Goal: Check status: Check status

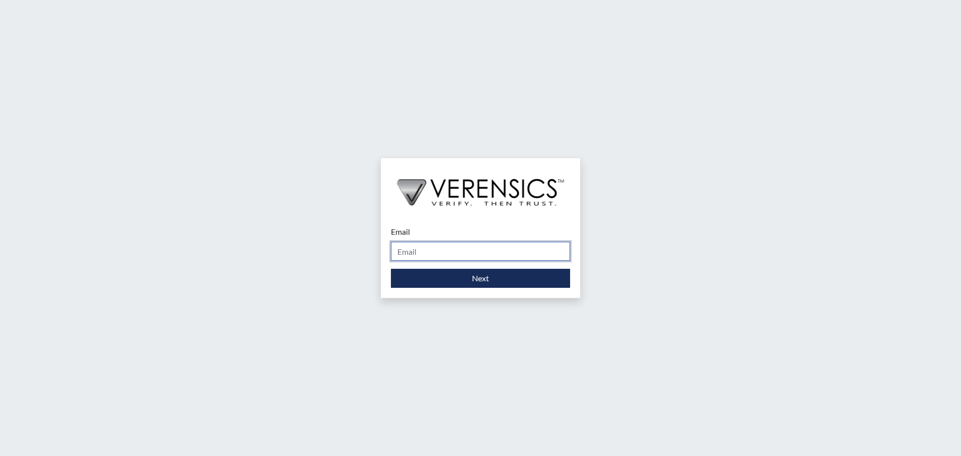
click at [418, 253] on input "Email" at bounding box center [480, 251] width 179 height 19
type input "[PERSON_NAME][EMAIL_ADDRESS][DOMAIN_NAME]"
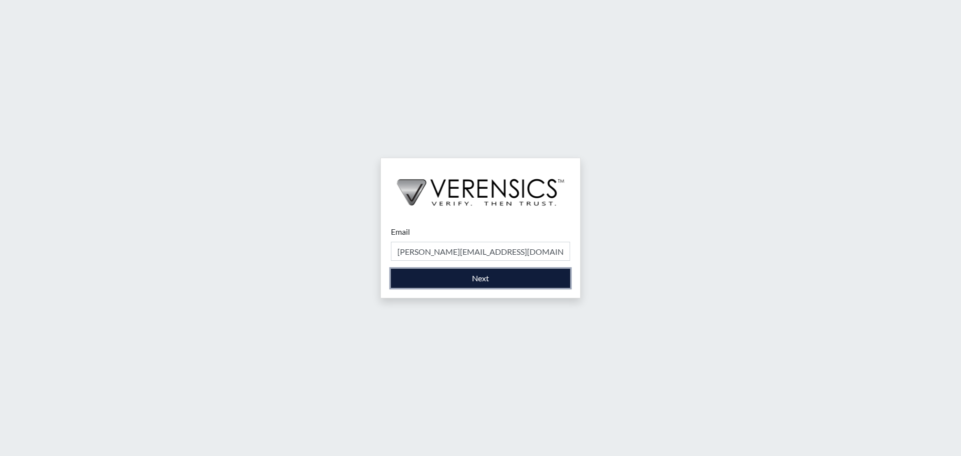
click at [484, 276] on button "Next" at bounding box center [480, 278] width 179 height 19
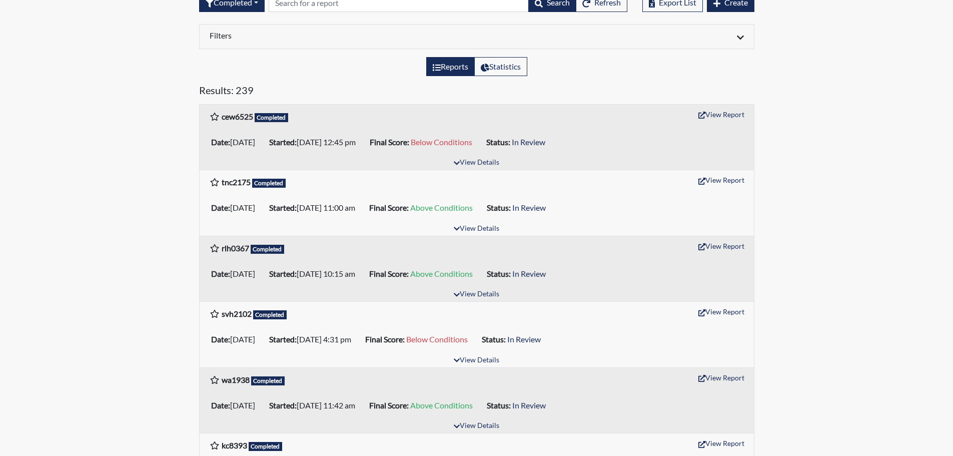
scroll to position [100, 0]
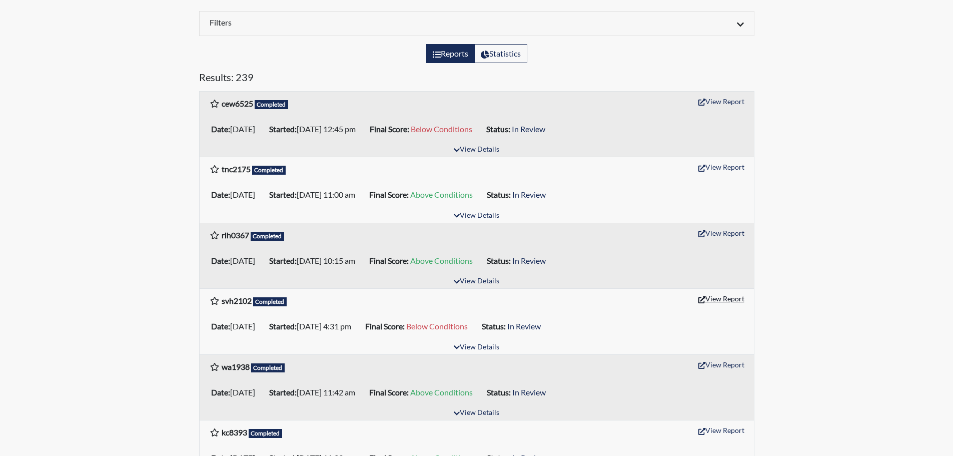
click at [717, 299] on button "View Report" at bounding box center [721, 299] width 55 height 16
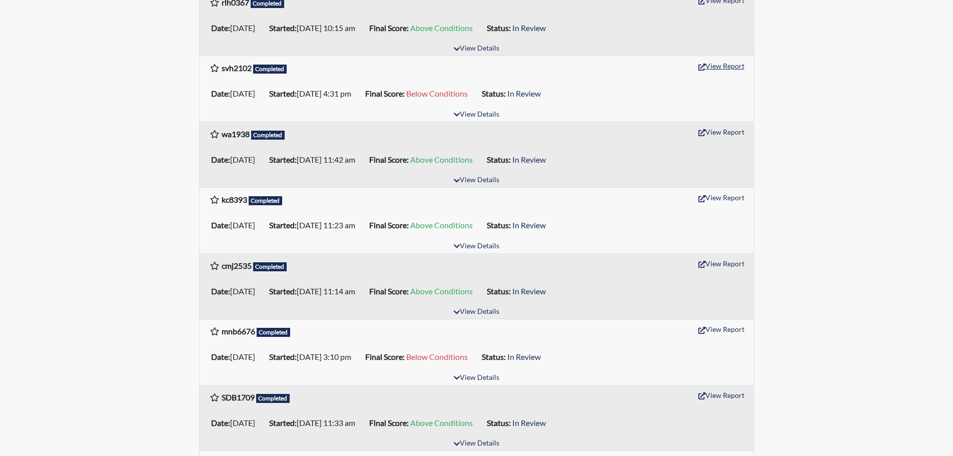
scroll to position [350, 0]
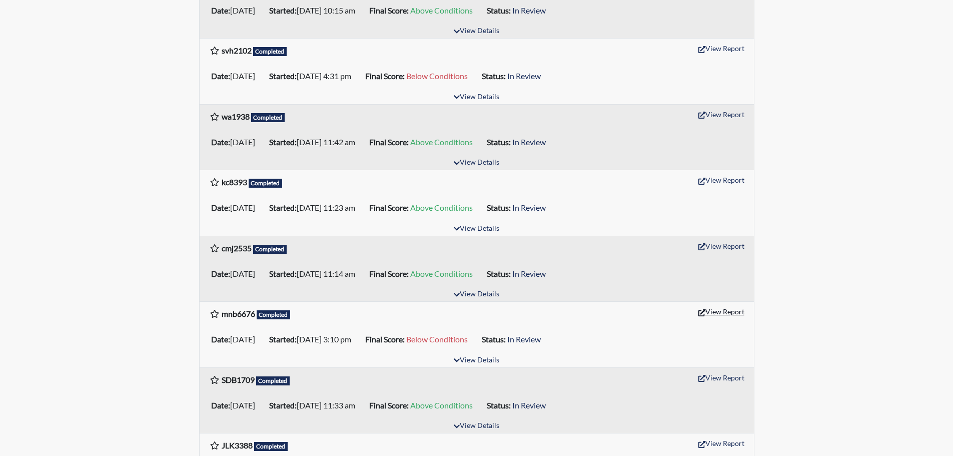
click at [730, 312] on button "View Report" at bounding box center [721, 312] width 55 height 16
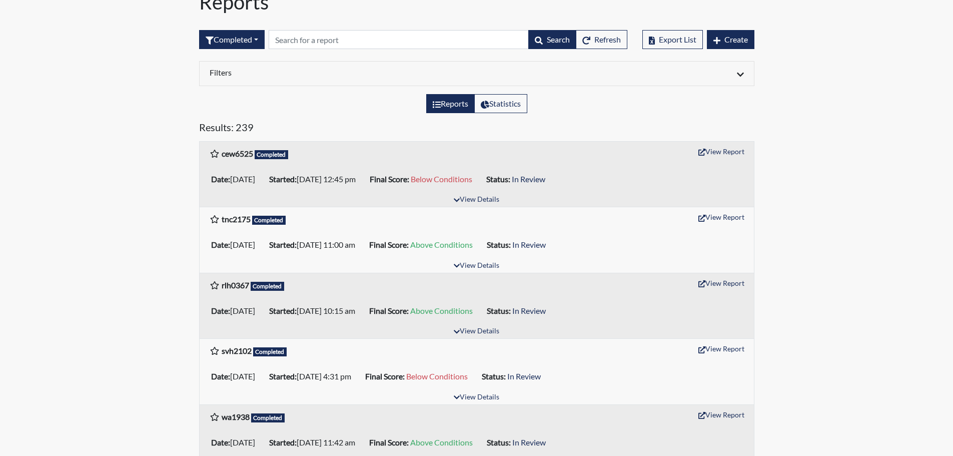
scroll to position [0, 0]
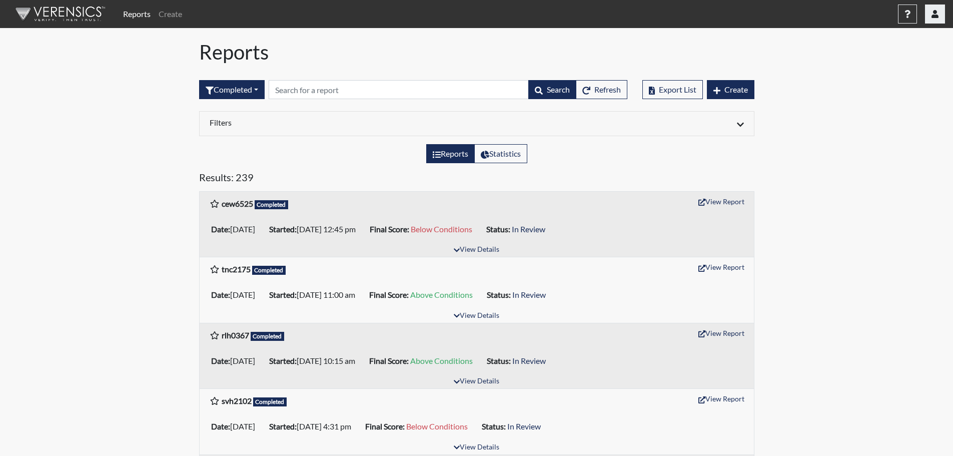
click at [933, 21] on button "button" at bounding box center [935, 14] width 20 height 19
click at [867, 134] on link "Sign Out" at bounding box center [835, 126] width 219 height 16
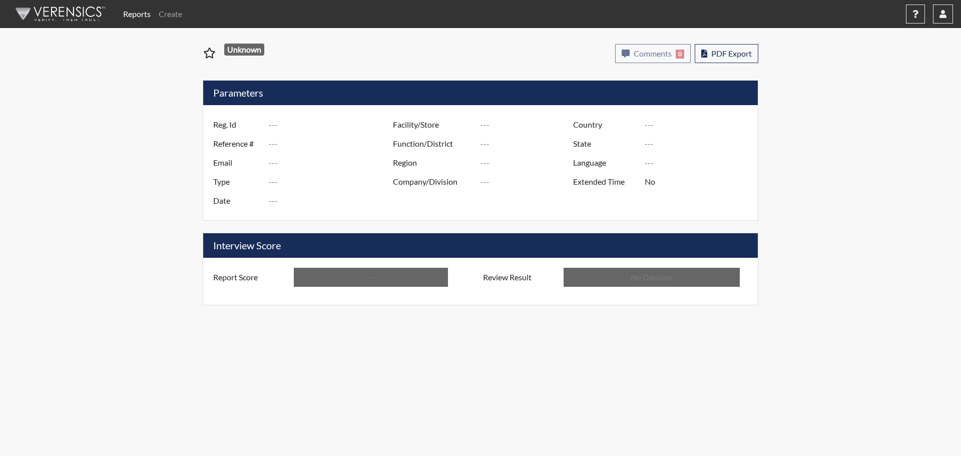
type input "svh2102"
type input "51235"
type input "---"
type input "Corrections Pre-Employment"
type input "Sep 11, 2025"
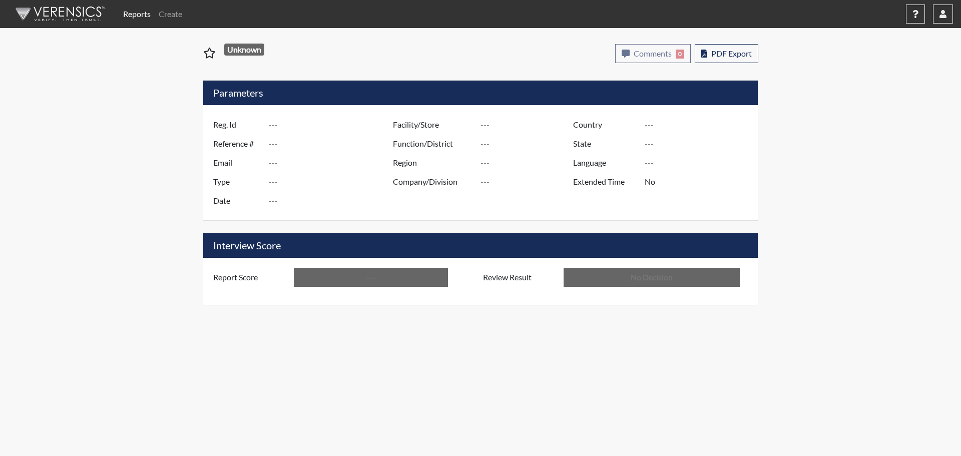
type input "[PERSON_NAME]"
type input "[GEOGRAPHIC_DATA]"
type input "[US_STATE]"
type input "English"
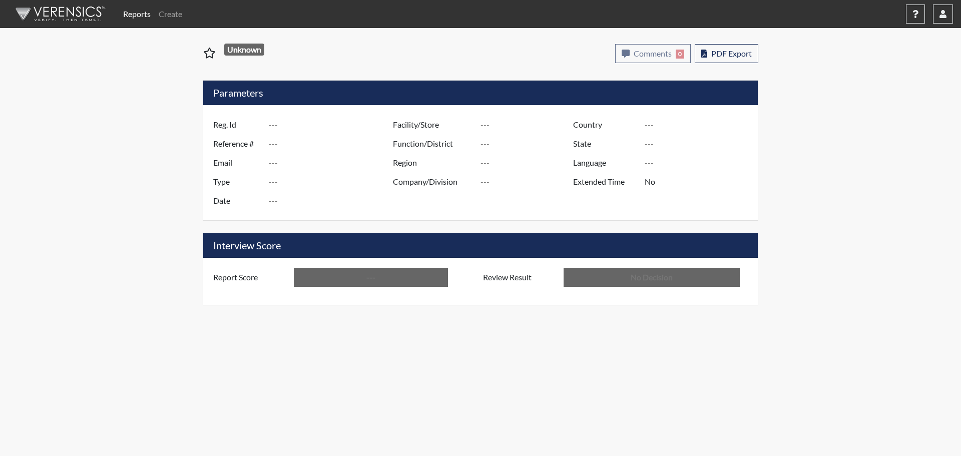
type input "Below Conditions"
type input "In Review"
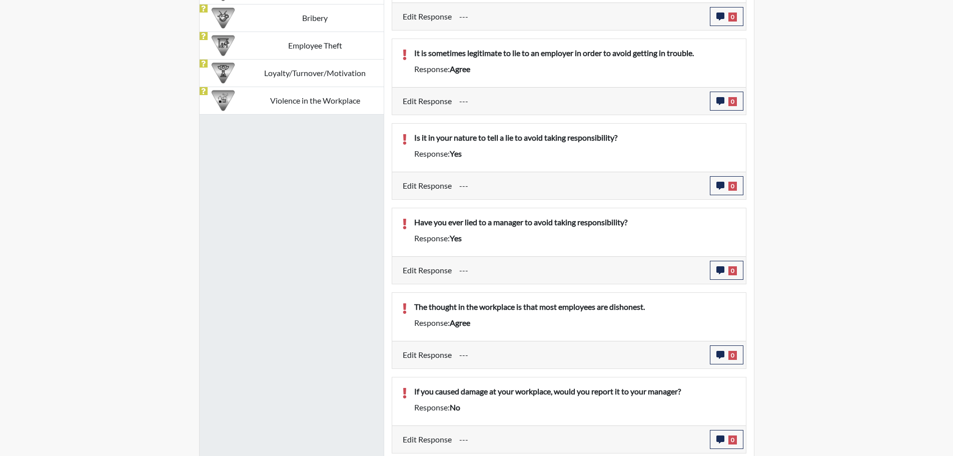
scroll to position [549, 0]
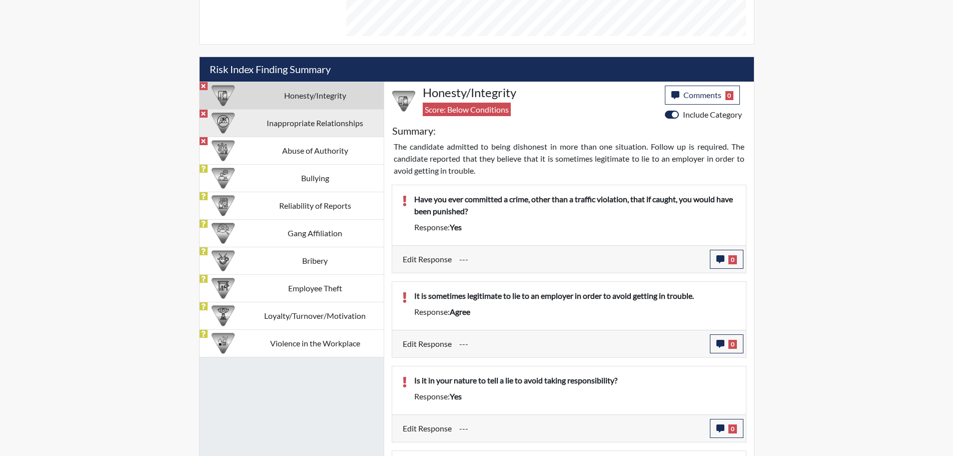
click at [339, 122] on td "Inappropriate Relationships" at bounding box center [315, 123] width 137 height 28
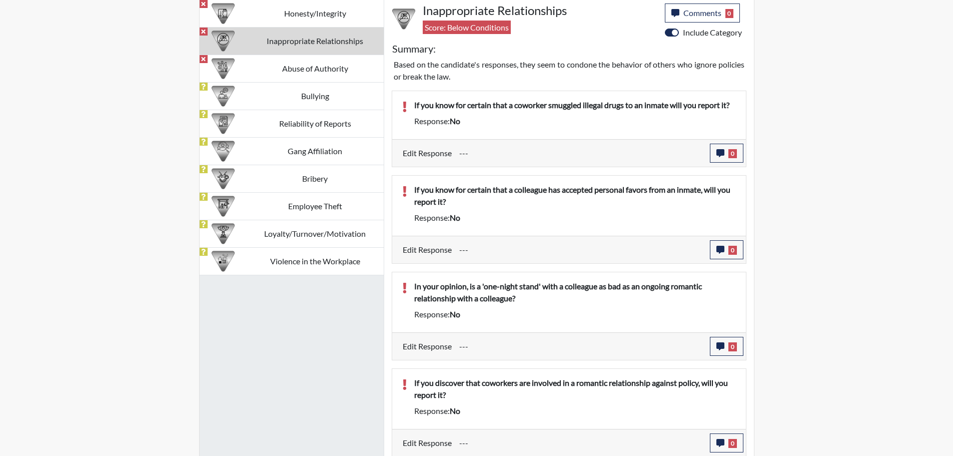
scroll to position [633, 0]
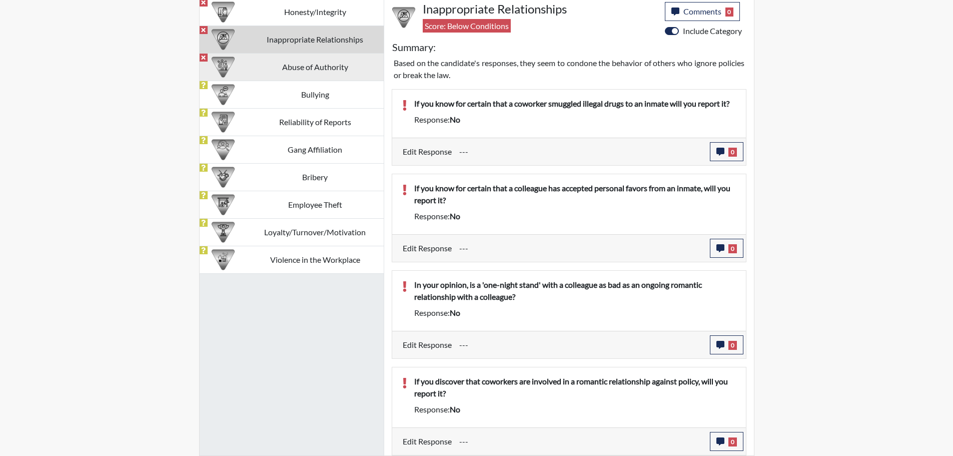
click at [317, 73] on td "Abuse of Authority" at bounding box center [315, 67] width 137 height 28
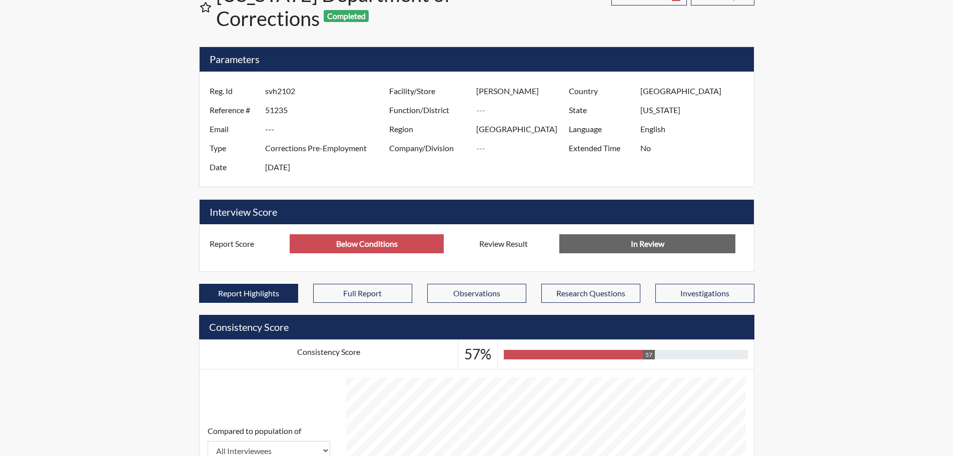
scroll to position [0, 0]
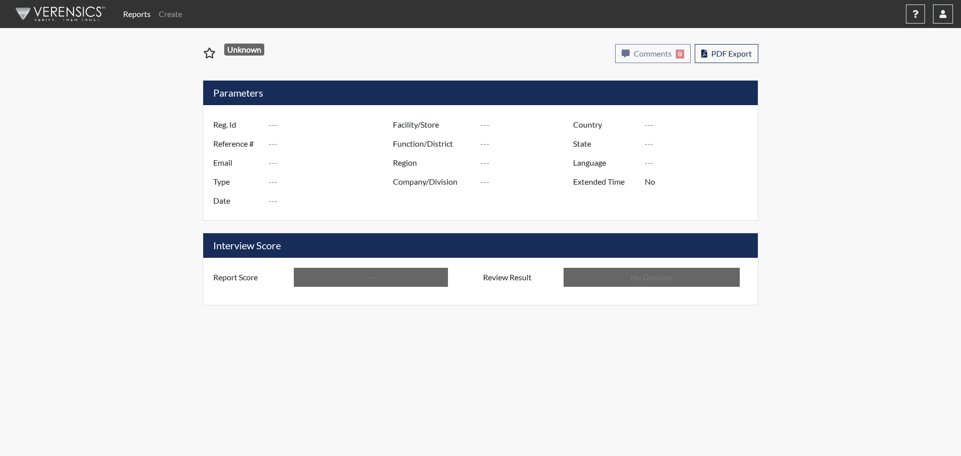
type input "mnb6676"
type input "51086"
type input "---"
type input "Corrections Pre-Employment"
type input "[DATE]"
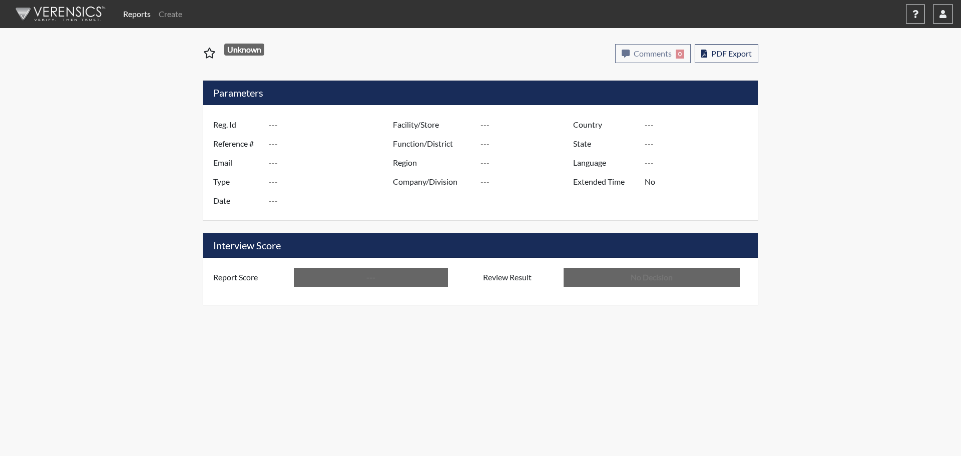
type input "[PERSON_NAME]"
type input "[GEOGRAPHIC_DATA]"
type input "[US_STATE]"
type input "English"
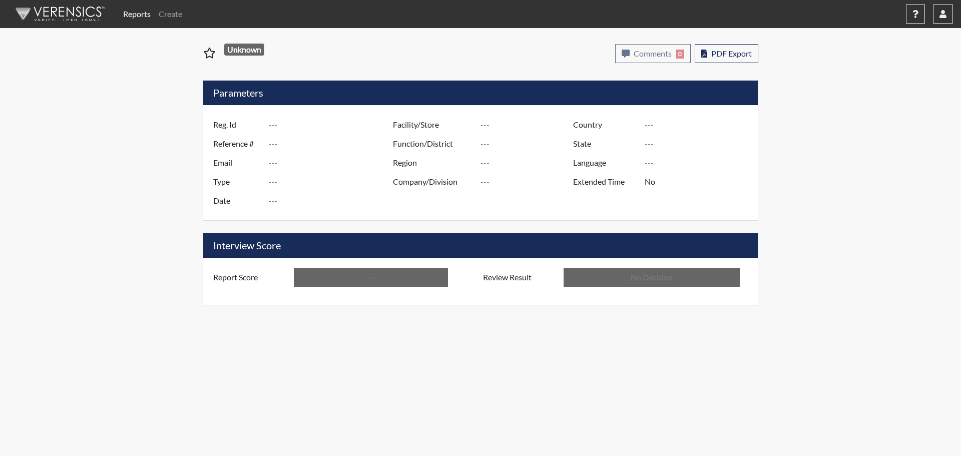
type input "Below Conditions"
type input "In Review"
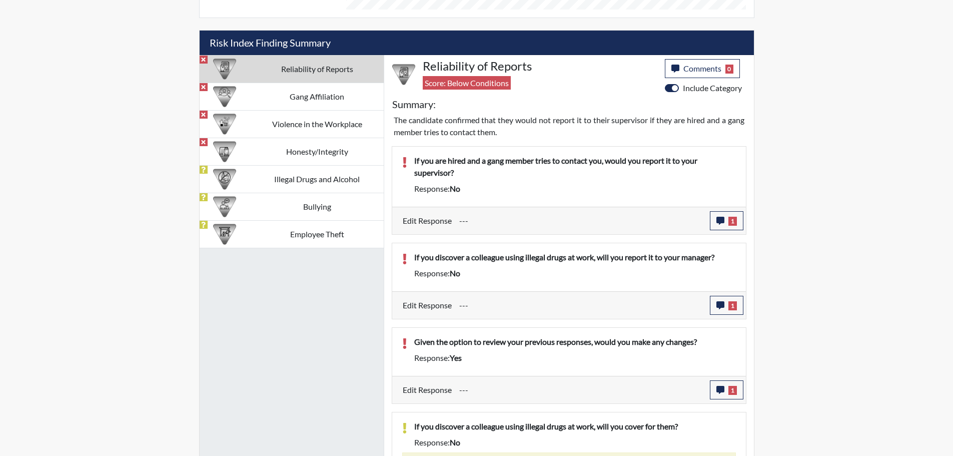
scroll to position [580, 0]
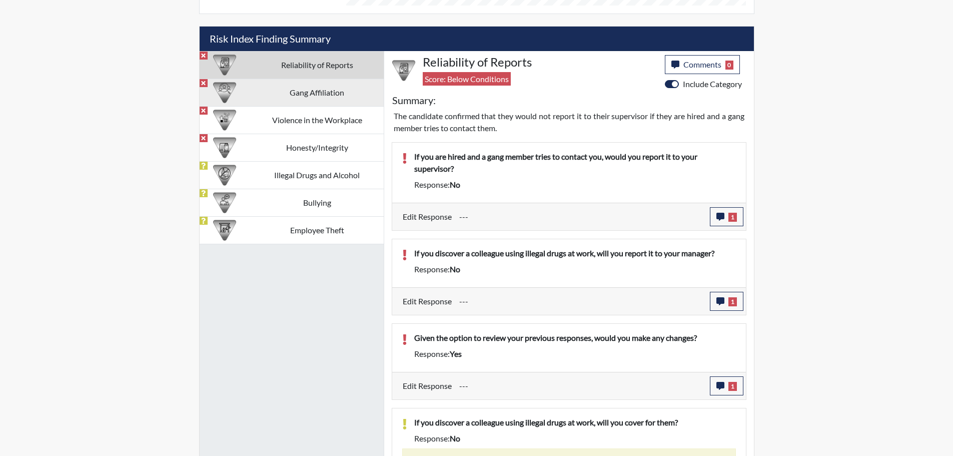
click at [320, 94] on td "Gang Affiliation" at bounding box center [316, 93] width 133 height 28
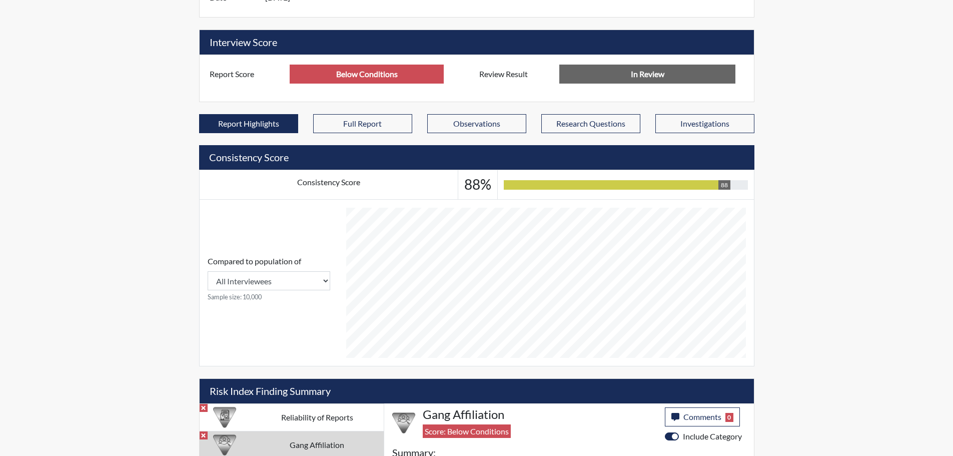
scroll to position [0, 0]
